Goal: Task Accomplishment & Management: Manage account settings

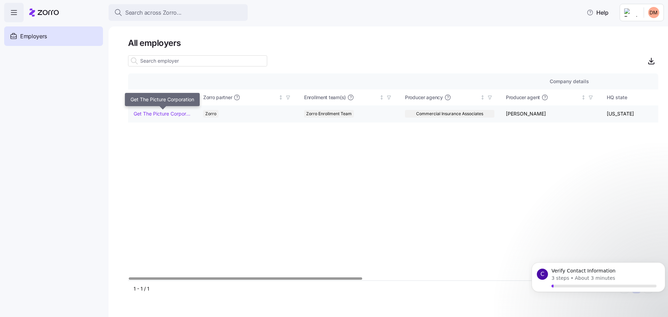
click at [168, 116] on link "Get The Picture Corporation" at bounding box center [163, 113] width 58 height 7
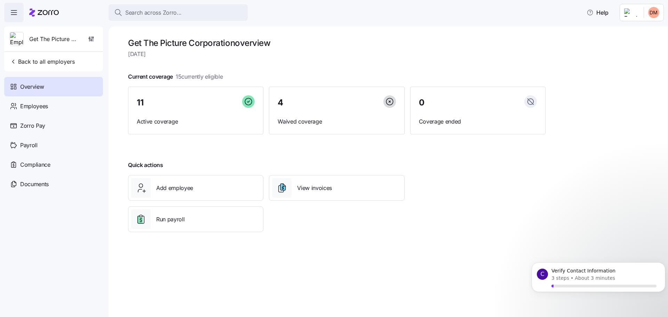
click at [168, 116] on div "11 Active coverage" at bounding box center [195, 111] width 135 height 48
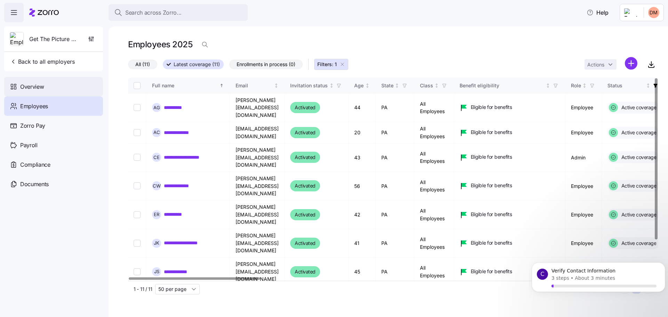
click at [40, 88] on span "Overview" at bounding box center [32, 86] width 24 height 9
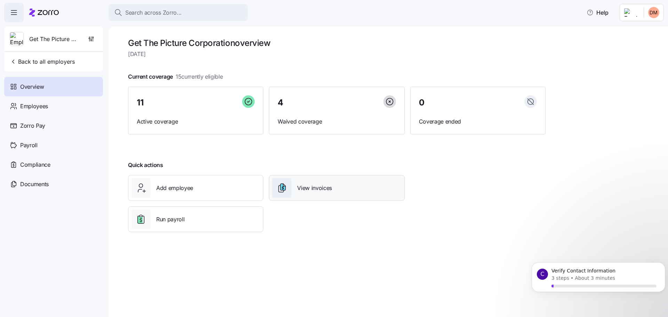
click at [319, 190] on span "View invoices" at bounding box center [314, 188] width 35 height 9
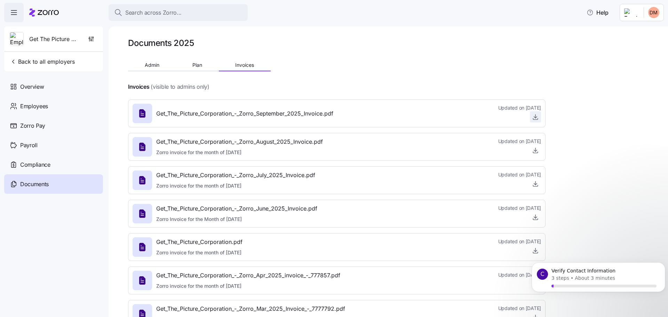
click at [533, 117] on icon "button" at bounding box center [535, 116] width 7 height 7
click at [32, 87] on span "Overview" at bounding box center [32, 86] width 24 height 9
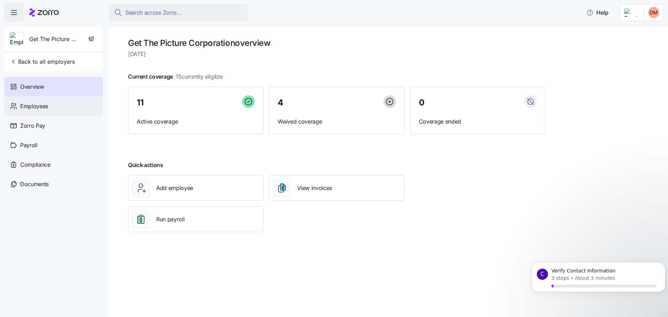
click at [40, 112] on div "Employees" at bounding box center [53, 105] width 99 height 19
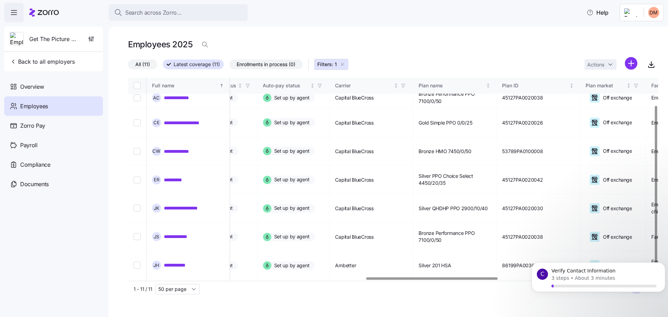
scroll to position [35, 907]
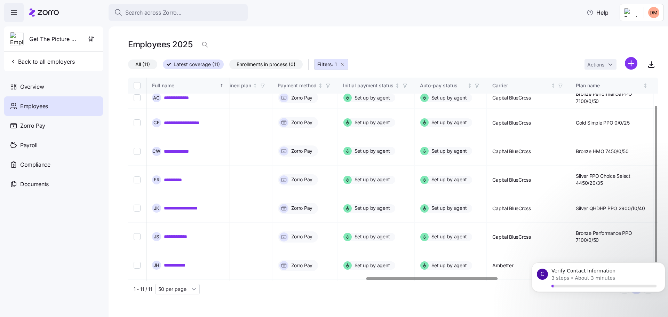
click at [473, 277] on div at bounding box center [432, 278] width 132 height 2
click at [205, 119] on link "**********" at bounding box center [187, 122] width 47 height 7
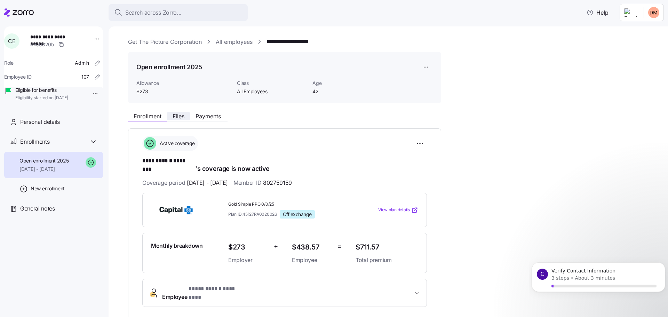
click at [177, 117] on span "Files" at bounding box center [179, 116] width 12 height 6
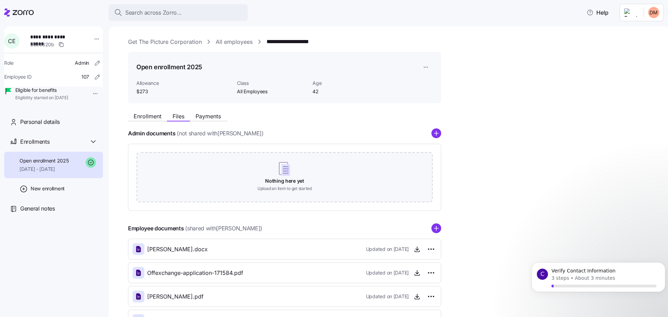
click at [23, 12] on icon at bounding box center [23, 12] width 21 height 5
